Goal: Task Accomplishment & Management: Complete application form

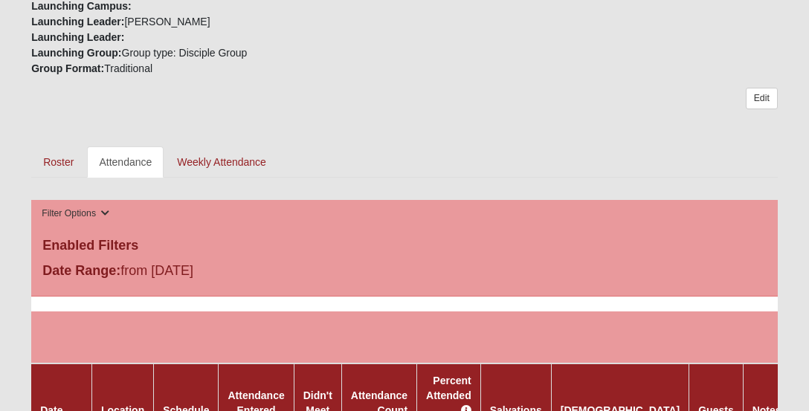
scroll to position [557, 0]
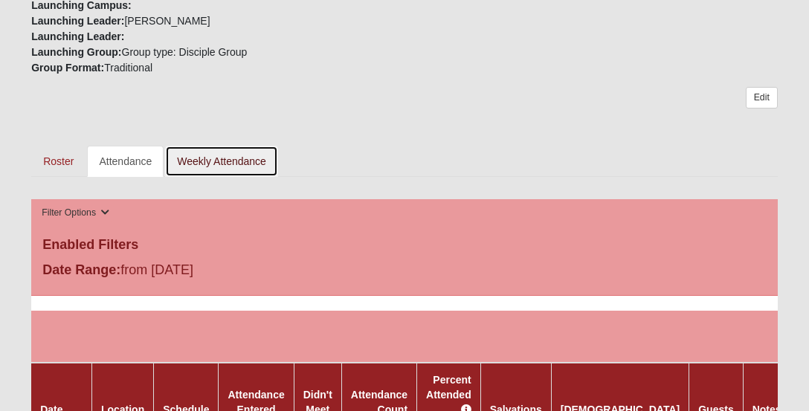
click at [231, 146] on link "Weekly Attendance" at bounding box center [221, 161] width 113 height 31
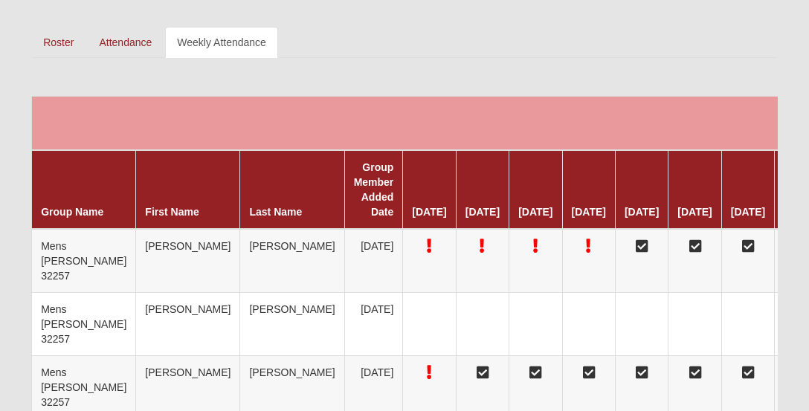
scroll to position [683, 0]
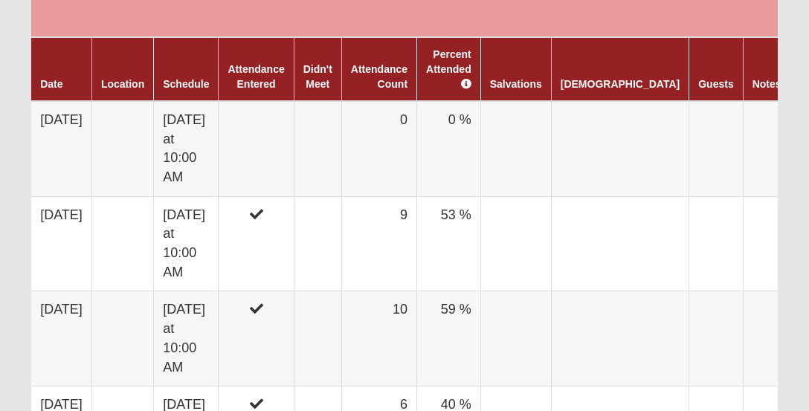
scroll to position [889, 0]
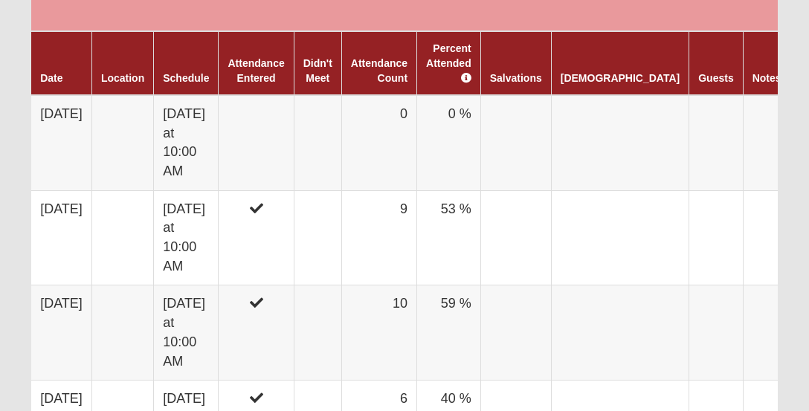
click at [219, 115] on td "[DATE] at 10:00 AM" at bounding box center [186, 142] width 65 height 95
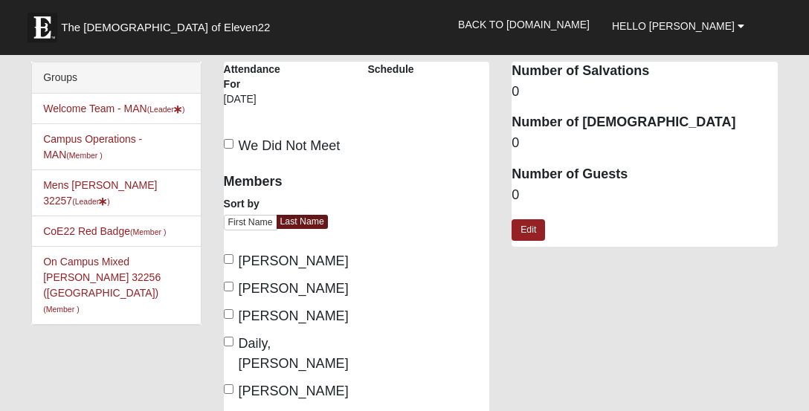
click at [239, 254] on span "Bollinger, George" at bounding box center [294, 261] width 110 height 15
click at [233, 254] on input "Bollinger, George" at bounding box center [229, 259] width 10 height 10
checkbox input "true"
click at [234, 315] on label "Cooper, Stan" at bounding box center [285, 316] width 122 height 20
click at [233, 315] on input "Cooper, Stan" at bounding box center [229, 314] width 10 height 10
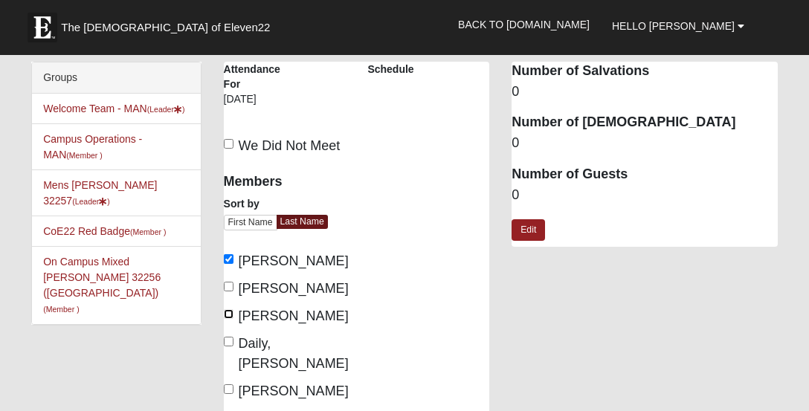
checkbox input "true"
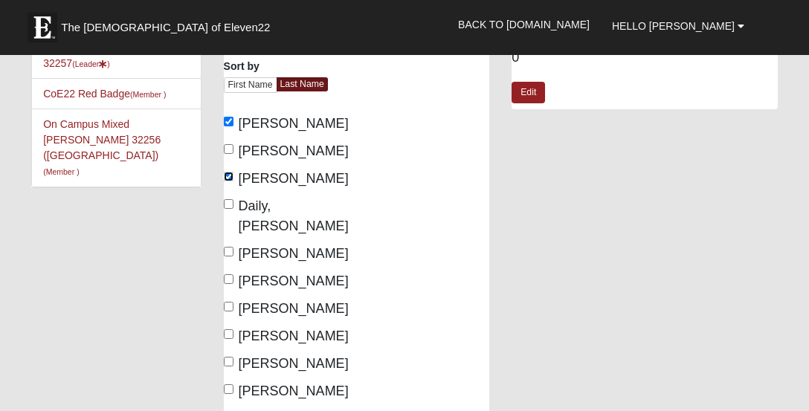
scroll to position [140, 0]
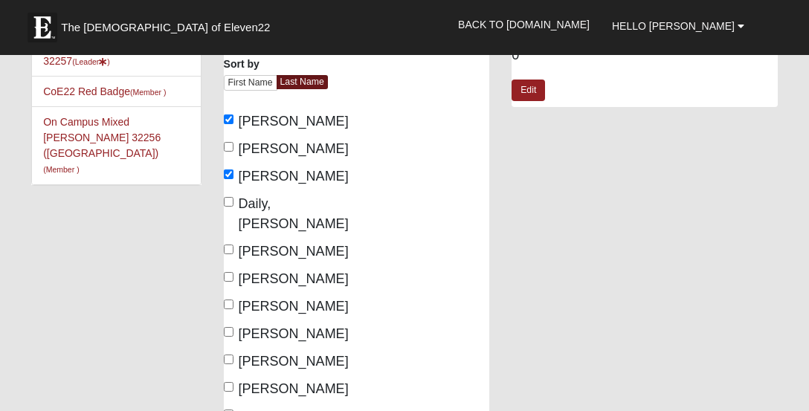
click at [239, 271] on span "Felten, Jerry" at bounding box center [294, 278] width 110 height 15
click at [233, 272] on input "Felten, Jerry" at bounding box center [229, 277] width 10 height 10
checkbox input "true"
click at [235, 324] on label "Gilbert, David" at bounding box center [285, 334] width 122 height 20
click at [233, 327] on input "Gilbert, David" at bounding box center [229, 332] width 10 height 10
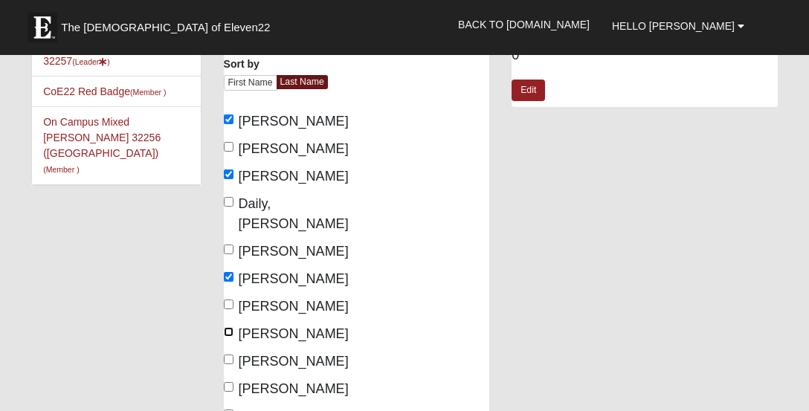
checkbox input "true"
click at [390, 355] on div "Members Sort by First Name Last Name Bollinger, George Chelton, Eddie Cooper, S…" at bounding box center [357, 323] width 289 height 598
click at [400, 324] on div "Members Sort by First Name Last Name Bollinger, George Chelton, Eddie Cooper, S…" at bounding box center [357, 323] width 289 height 598
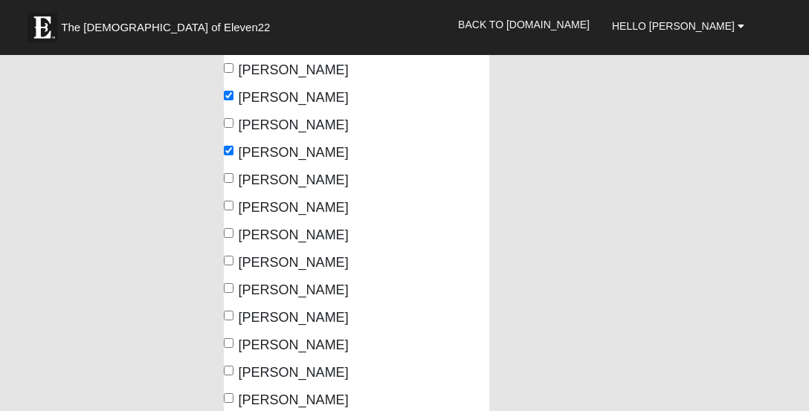
scroll to position [323, 0]
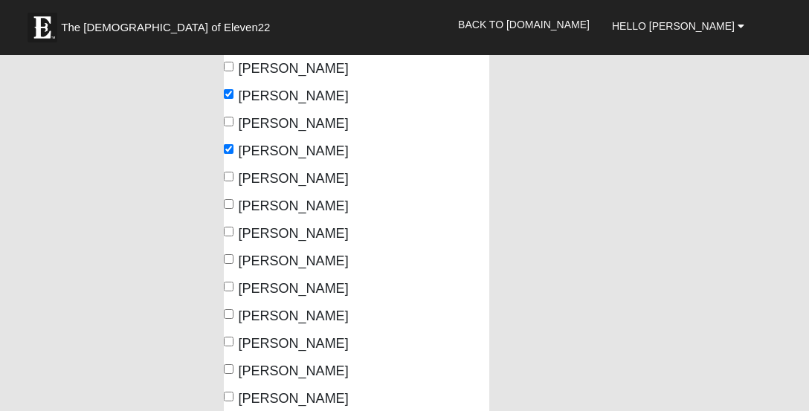
click at [231, 389] on label "Willis, Demetrius" at bounding box center [285, 399] width 122 height 20
click at [231, 392] on input "Willis, Demetrius" at bounding box center [229, 397] width 10 height 10
checkbox input "true"
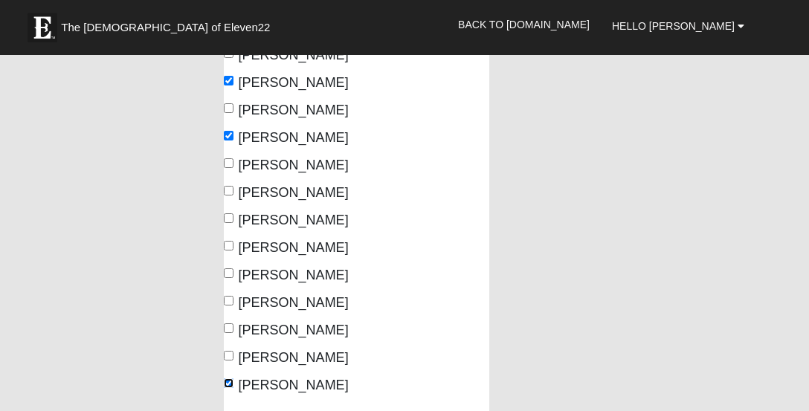
scroll to position [343, 0]
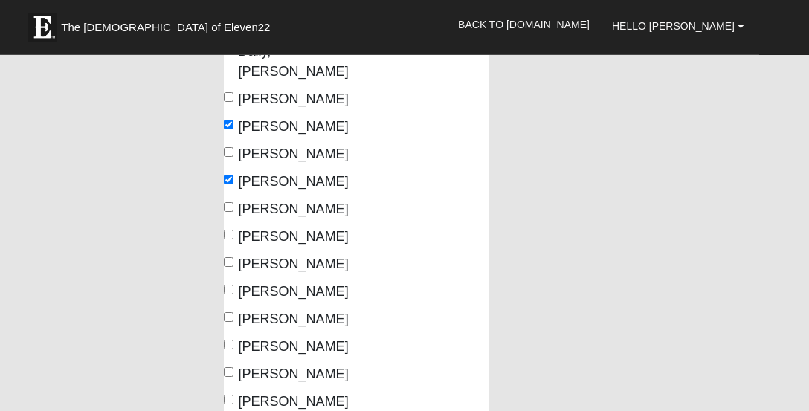
click at [402, 323] on div "Members Sort by First Name Last Name Bollinger, George Chelton, Eddie Cooper, S…" at bounding box center [357, 170] width 289 height 598
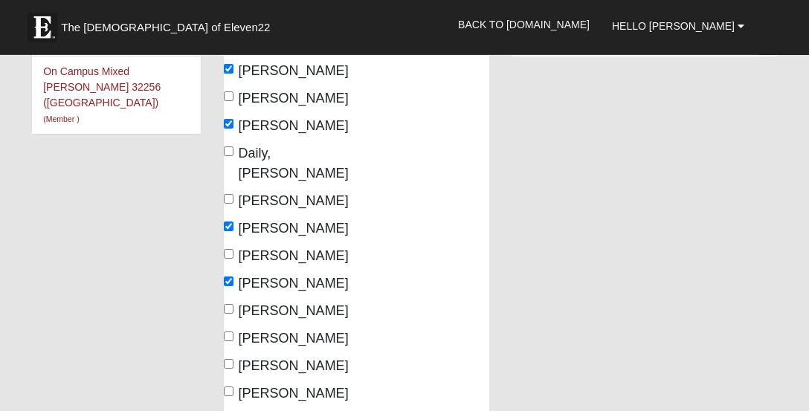
scroll to position [181, 0]
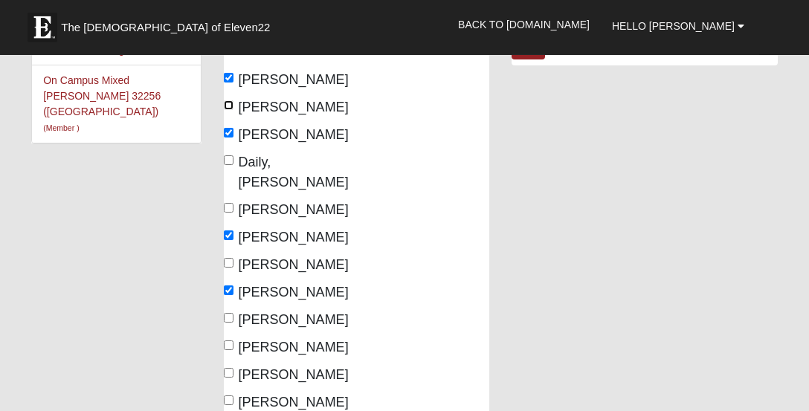
click at [232, 107] on input "Chelton, Eddie" at bounding box center [229, 105] width 10 height 10
checkbox input "true"
click at [233, 368] on input "Kirk, Andy" at bounding box center [229, 373] width 10 height 10
checkbox input "true"
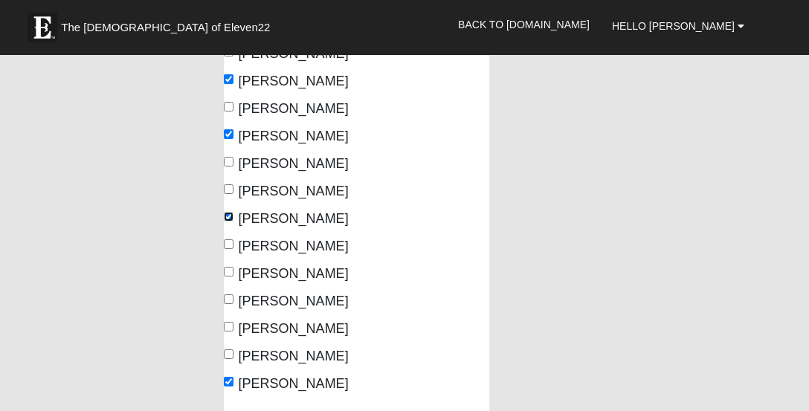
scroll to position [340, 0]
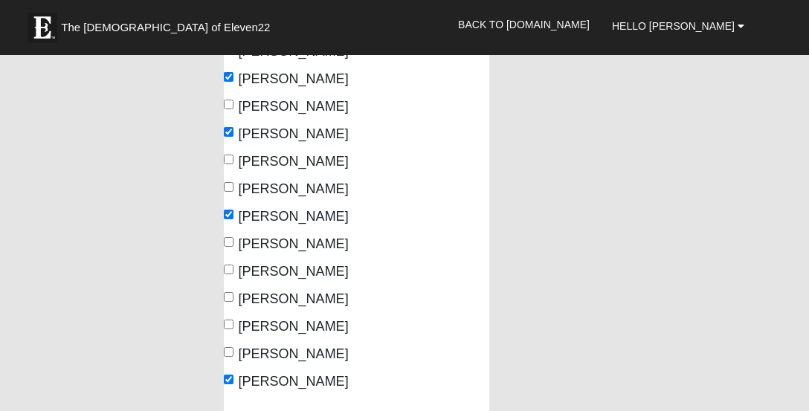
click at [399, 216] on div "Members Sort by First Name Last Name Bollinger, George Chelton, Eddie Cooper, S…" at bounding box center [357, 123] width 289 height 598
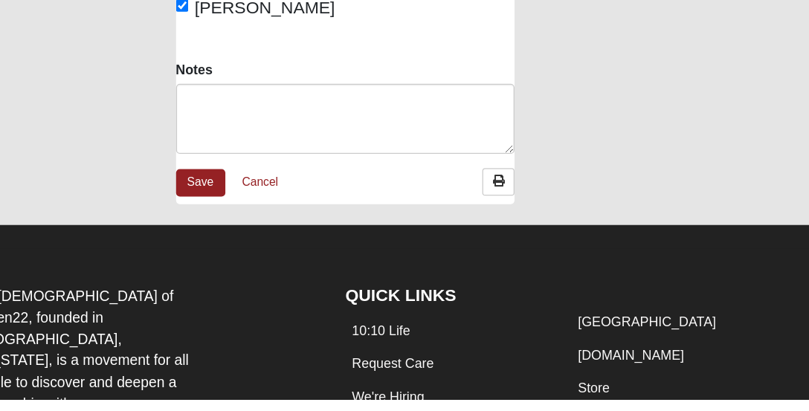
scroll to position [619, 0]
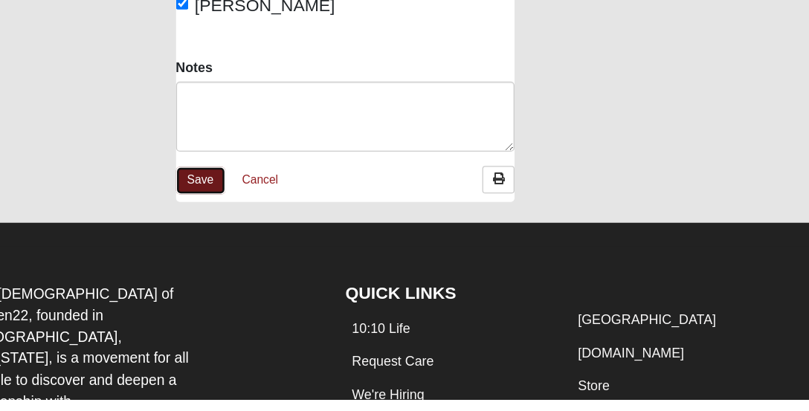
click at [262, 250] on link "Save" at bounding box center [243, 239] width 39 height 22
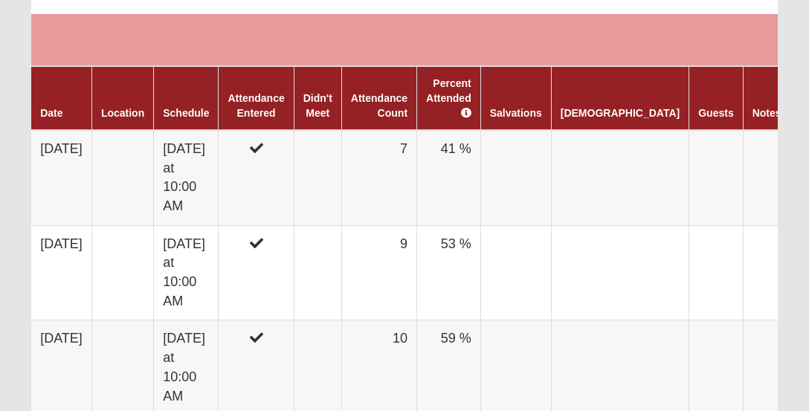
scroll to position [857, 0]
